Goal: Task Accomplishment & Management: Use online tool/utility

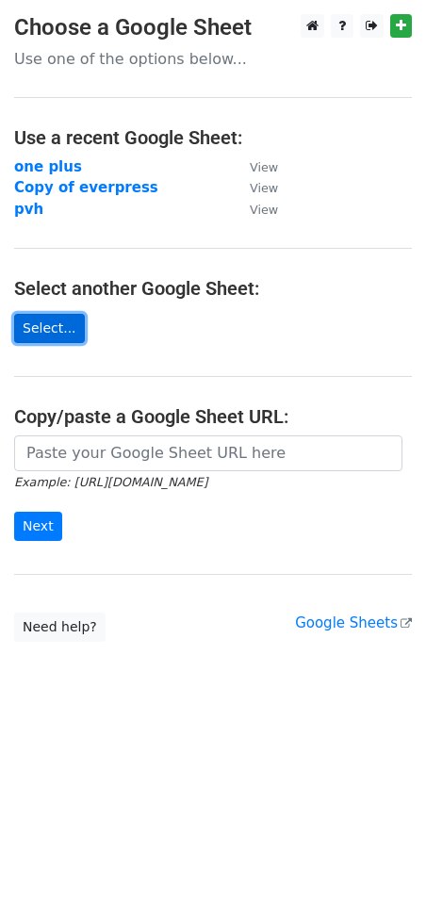
click at [50, 326] on link "Select..." at bounding box center [49, 328] width 71 height 29
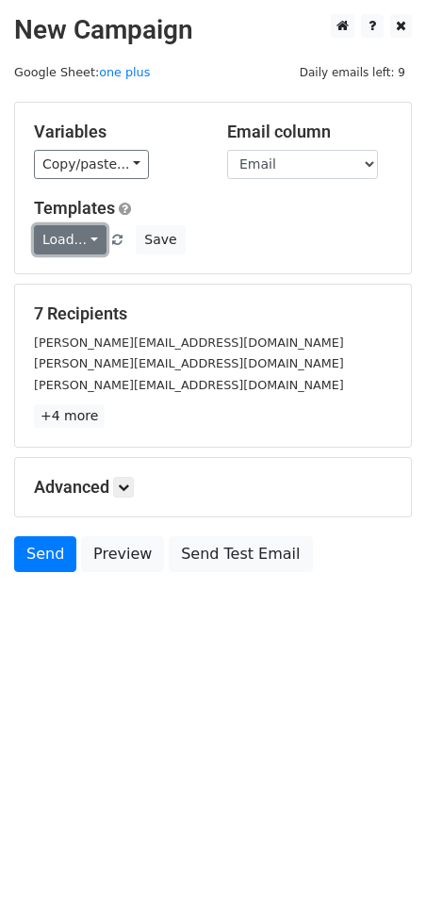
click at [85, 246] on link "Load..." at bounding box center [70, 239] width 73 height 29
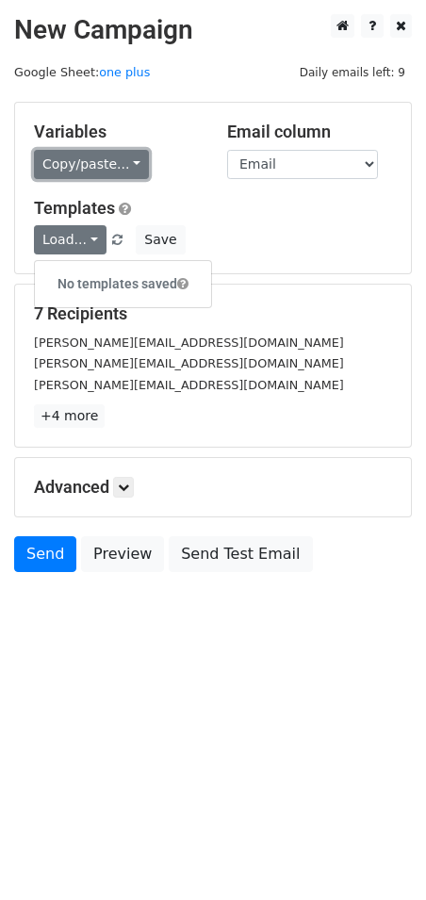
click at [120, 159] on link "Copy/paste..." at bounding box center [91, 164] width 115 height 29
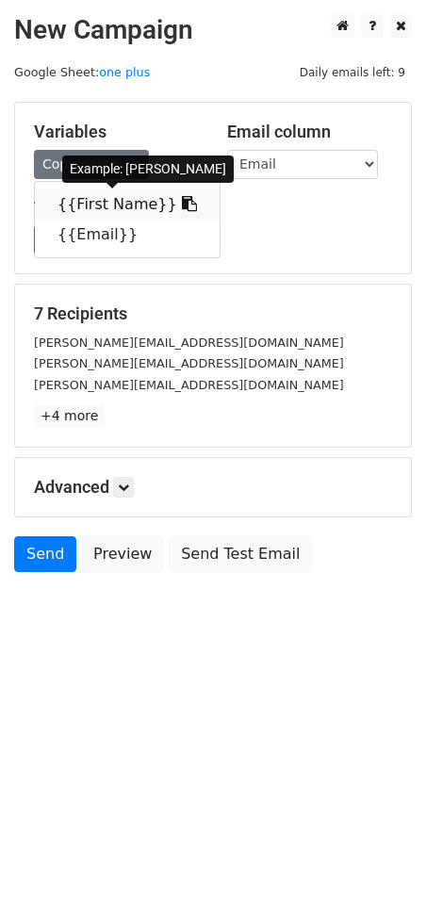
click at [93, 196] on link "{{First Name}}" at bounding box center [127, 204] width 185 height 30
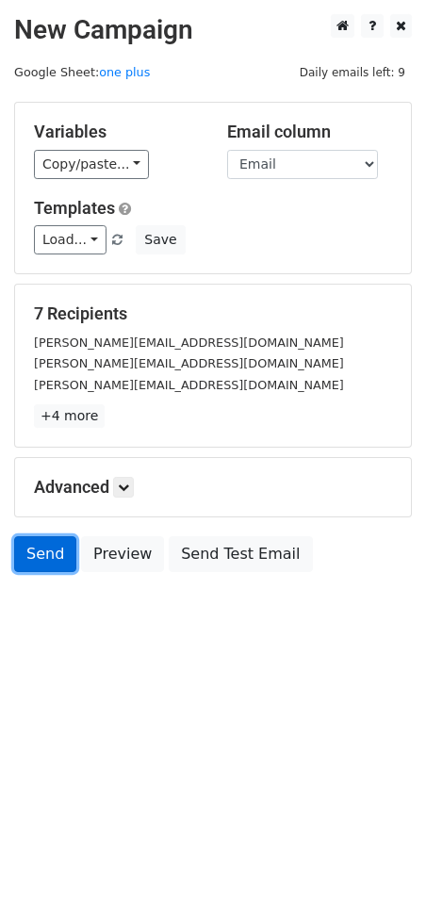
click at [54, 558] on link "Send" at bounding box center [45, 554] width 62 height 36
